Goal: Information Seeking & Learning: Find specific fact

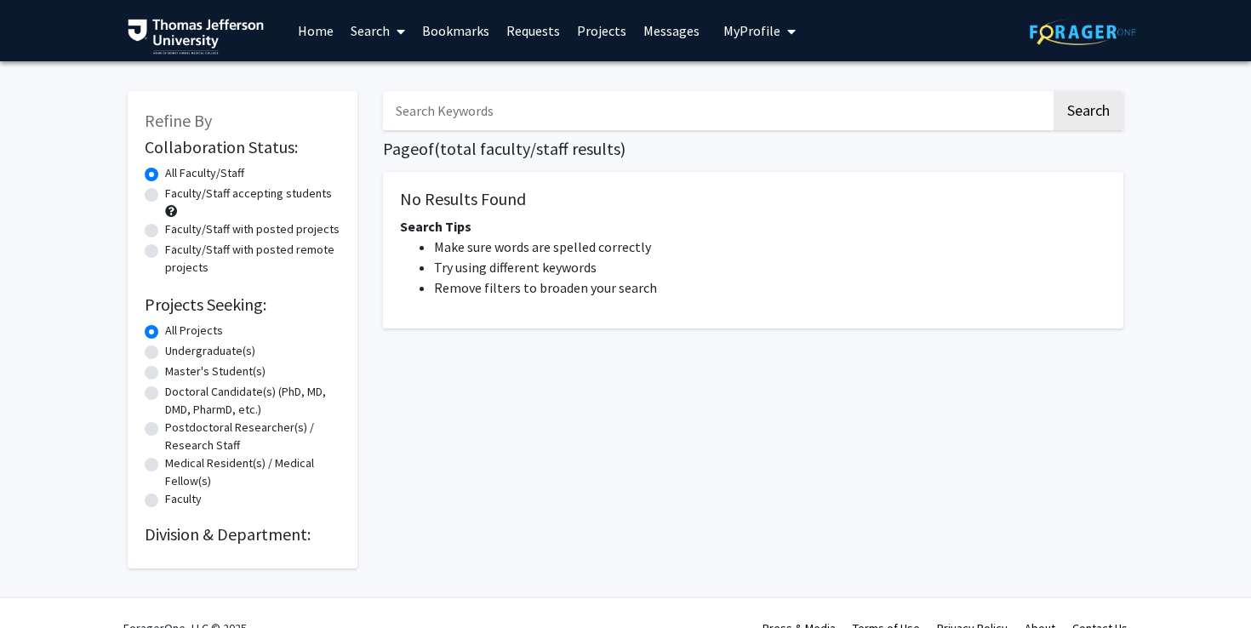
click at [442, 131] on div "Search Page of ( total faculty/staff results) No Results Found Search Tips Make…" at bounding box center [753, 321] width 766 height 494
click at [448, 118] on input "Search Keywords" at bounding box center [717, 110] width 668 height 39
type input "[PERSON_NAME]"
click at [1099, 110] on button "Search" at bounding box center [1088, 110] width 70 height 39
click at [1098, 112] on button "Search" at bounding box center [1088, 110] width 70 height 39
